Goal: Navigation & Orientation: Understand site structure

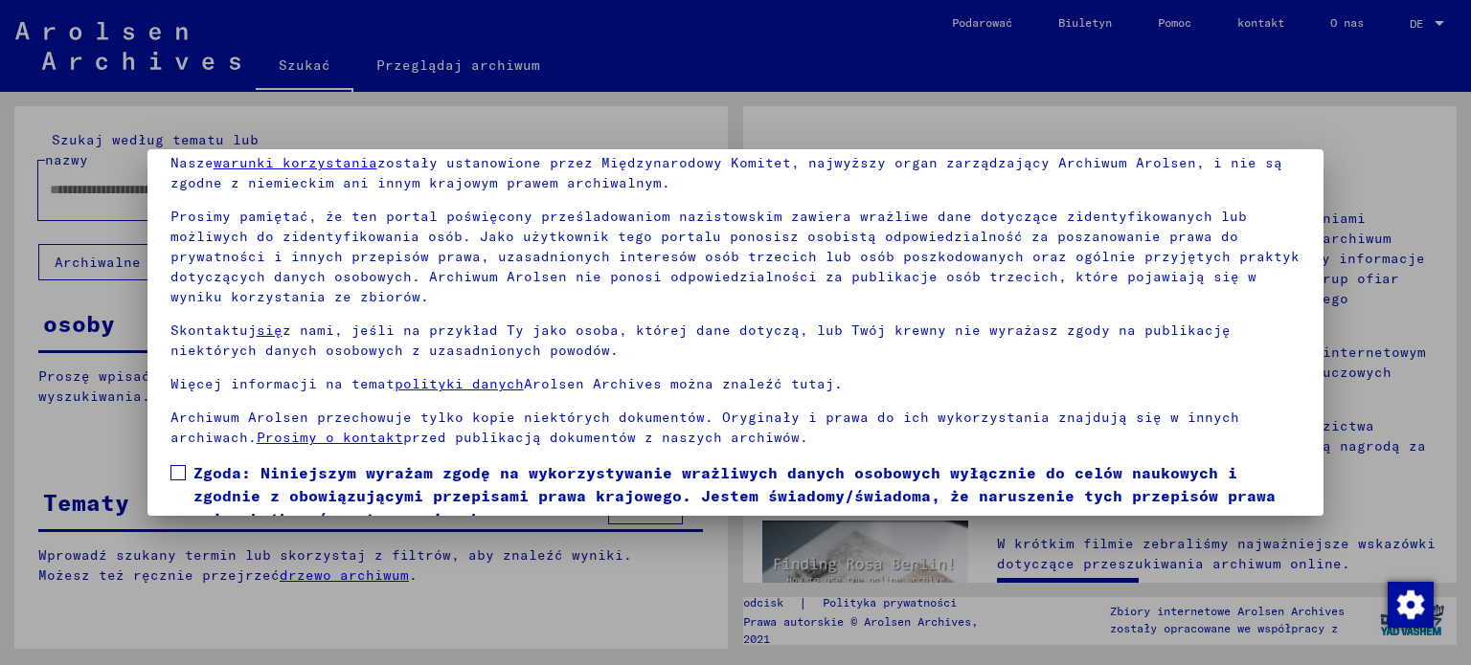
scroll to position [162, 0]
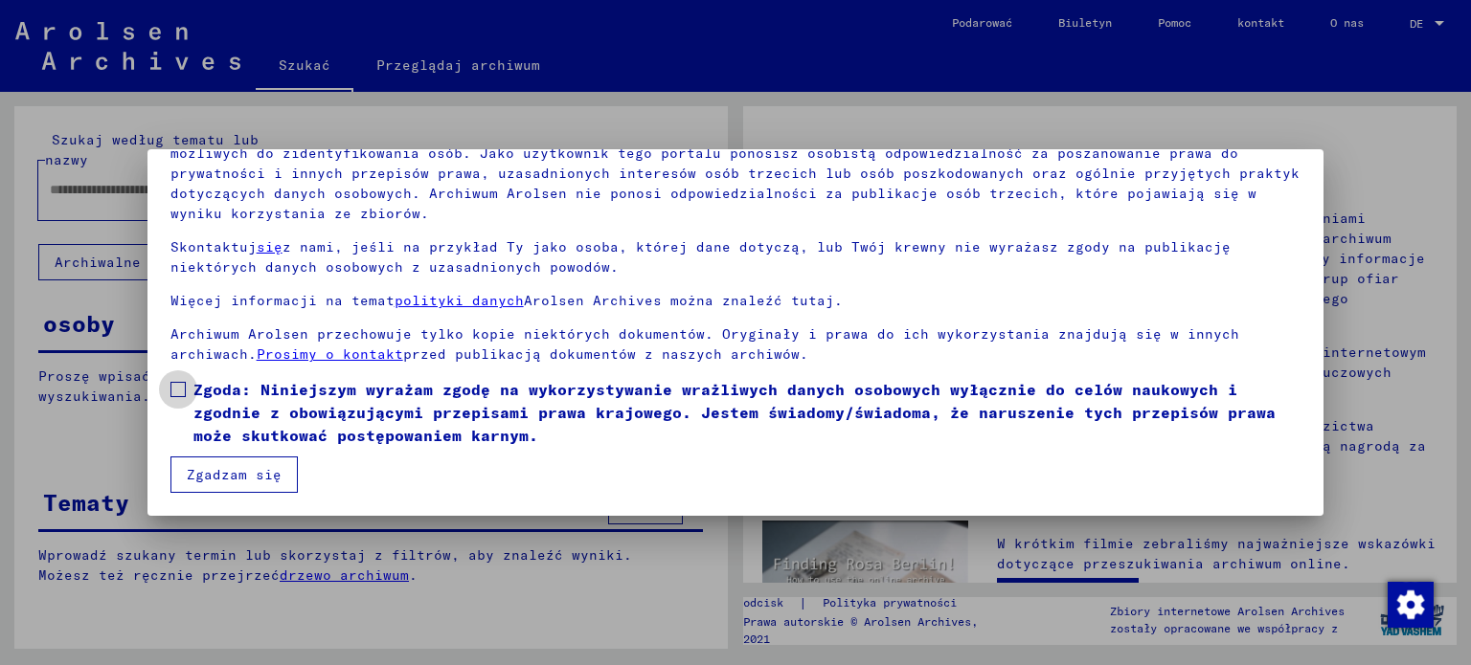
drag, startPoint x: 180, startPoint y: 387, endPoint x: 202, endPoint y: 436, distance: 53.6
click at [180, 388] on span at bounding box center [177, 389] width 15 height 15
click at [241, 466] on font "Zgadzam się" at bounding box center [234, 474] width 95 height 17
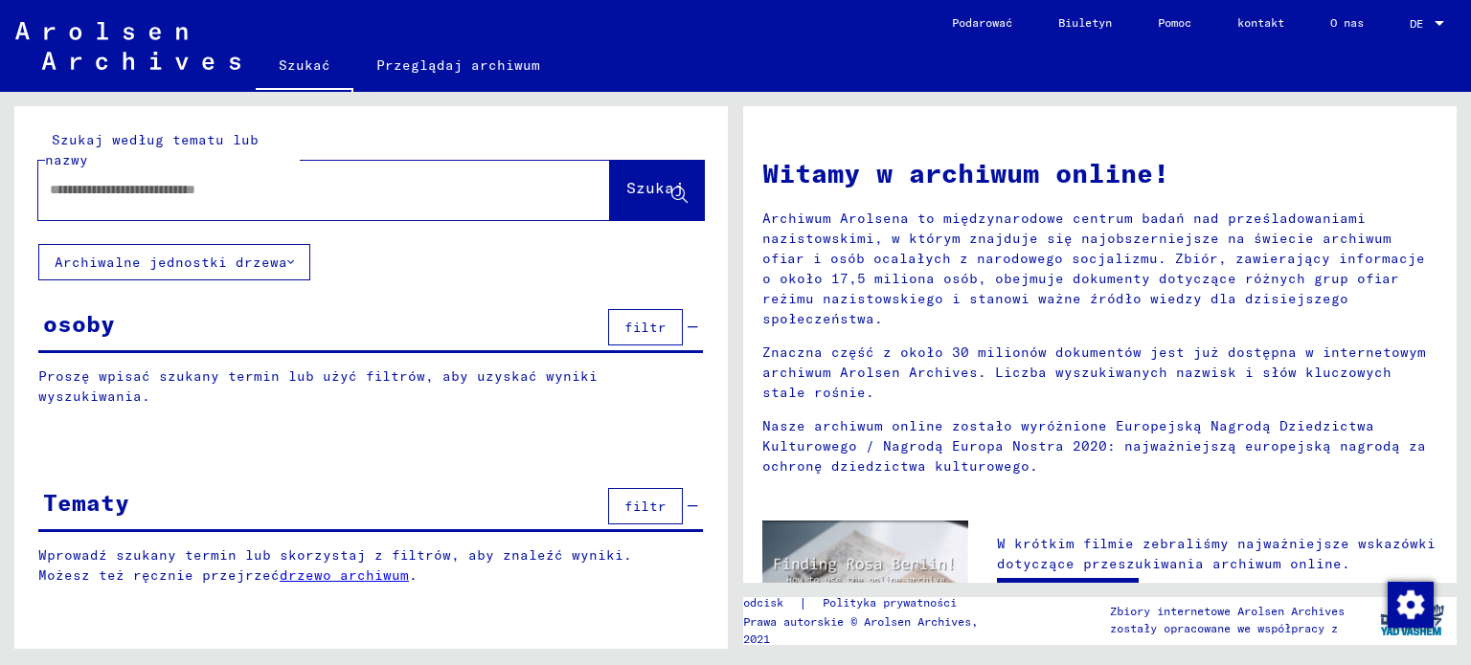
click at [231, 187] on input "text" at bounding box center [301, 190] width 503 height 20
click at [83, 321] on font "osoby" at bounding box center [79, 323] width 72 height 29
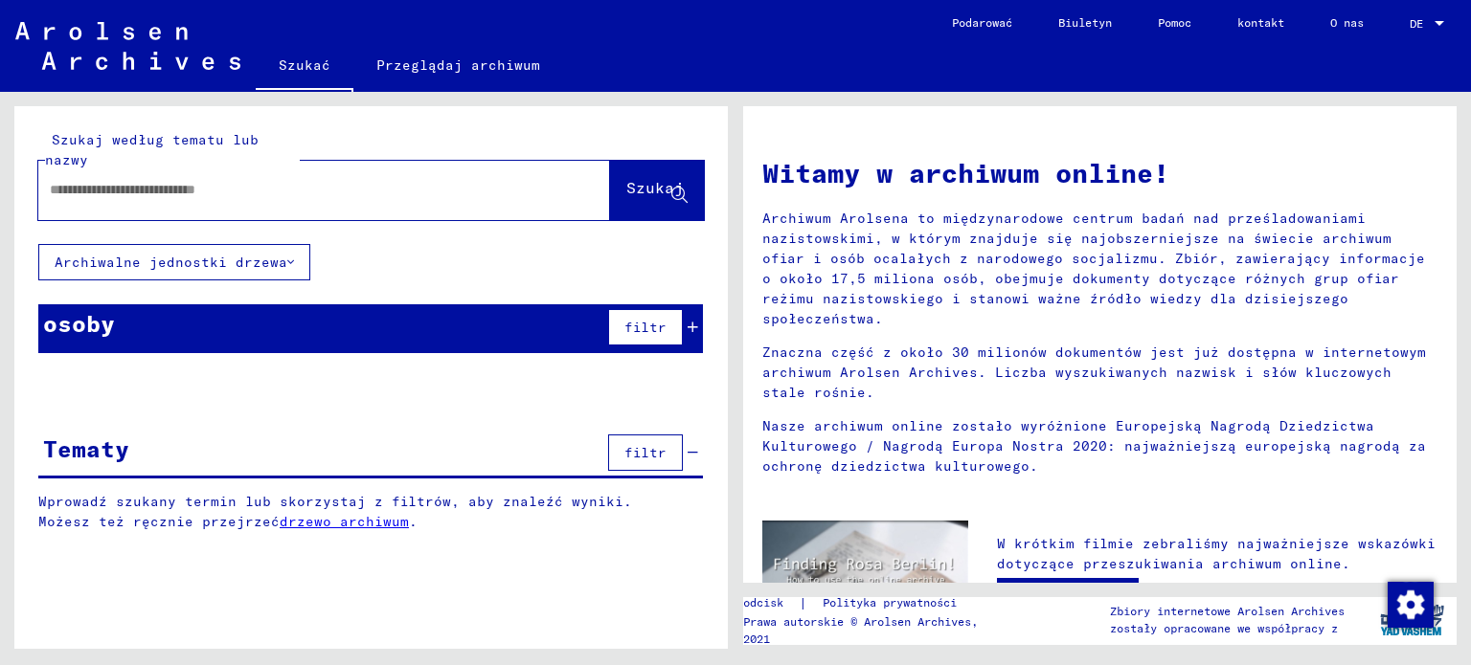
click at [437, 60] on font "Przeglądaj archiwum" at bounding box center [458, 64] width 164 height 17
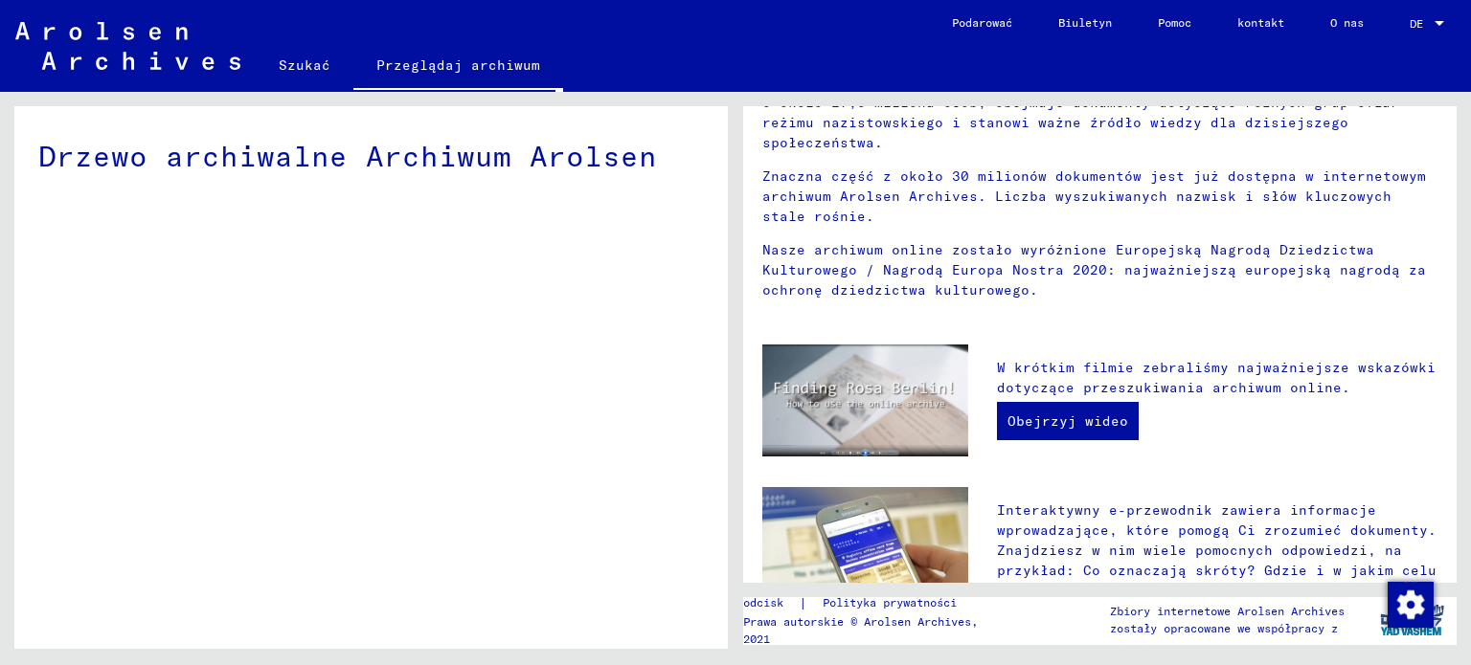
scroll to position [191, 0]
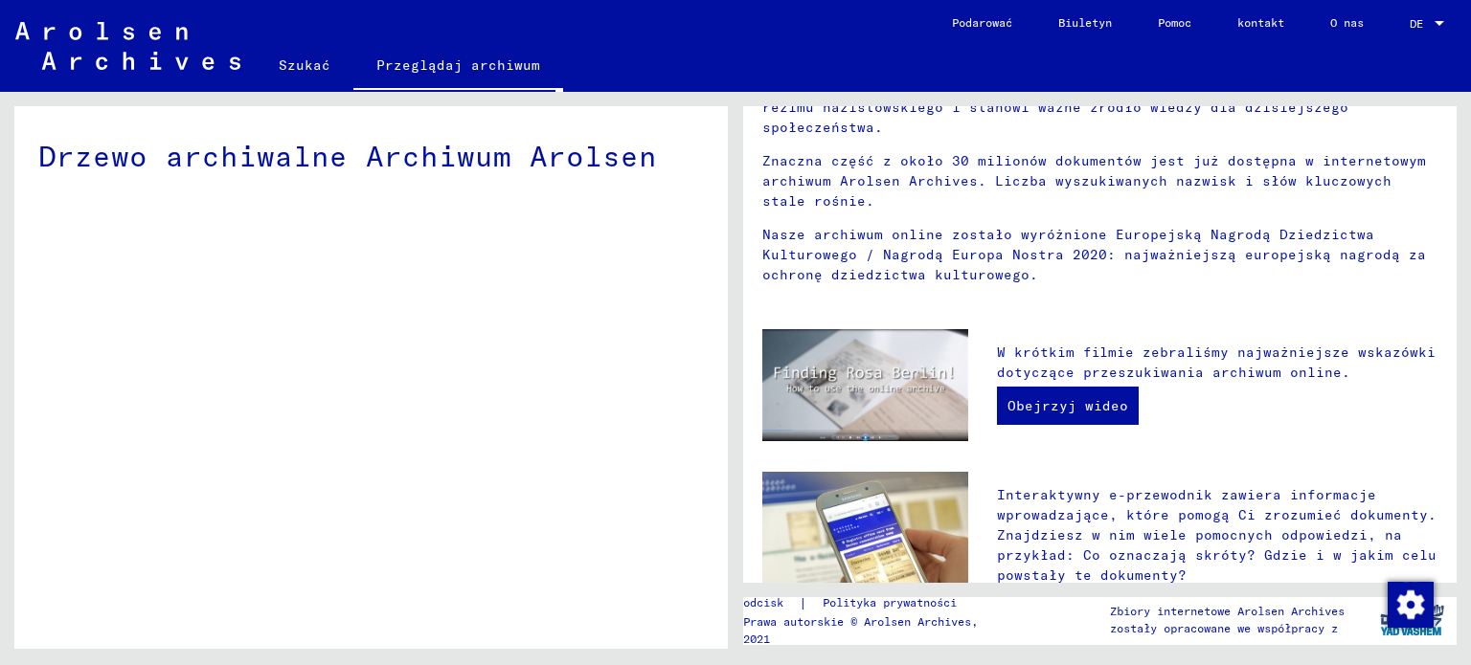
click at [1438, 24] on div at bounding box center [1439, 23] width 10 height 5
click at [1225, 49] on div at bounding box center [735, 332] width 1471 height 665
click at [1354, 17] on font "O nas" at bounding box center [1347, 22] width 34 height 14
